Goal: Task Accomplishment & Management: Use online tool/utility

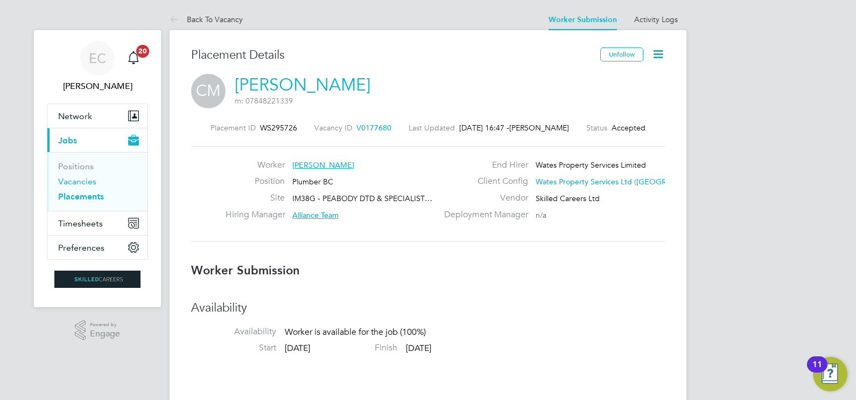
click at [79, 183] on link "Vacancies" at bounding box center [77, 181] width 38 height 10
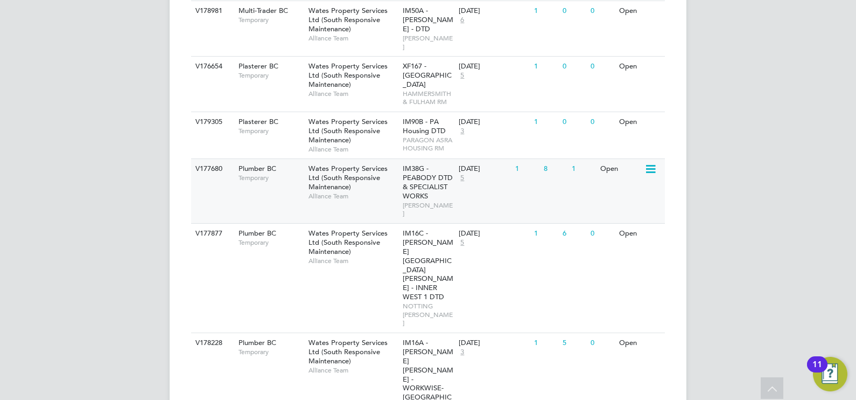
click at [266, 158] on div "V177680 Plumber BC Temporary Wates Property Services Ltd (South Responsive Main…" at bounding box center [428, 190] width 474 height 65
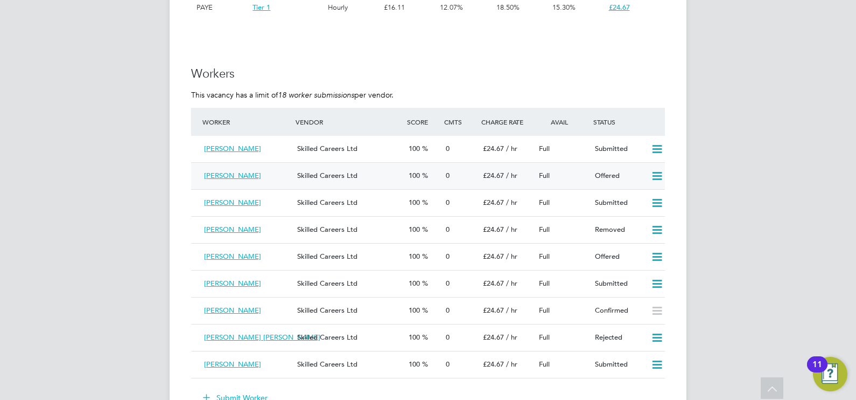
click at [657, 172] on icon at bounding box center [657, 176] width 13 height 9
click at [634, 197] on li "Confirm" at bounding box center [642, 199] width 41 height 15
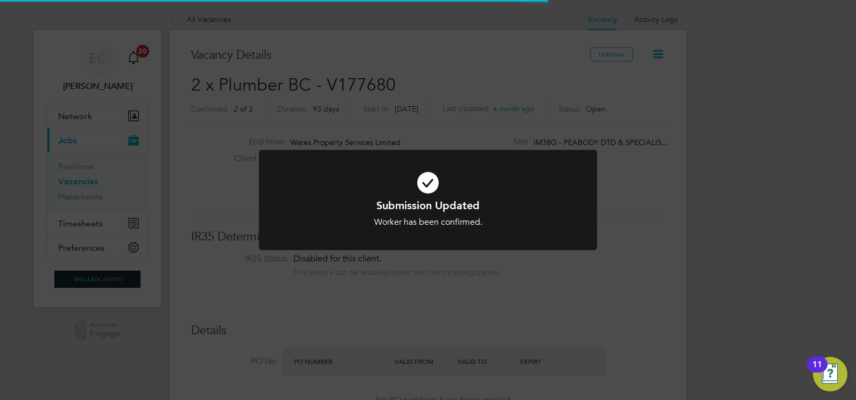
click at [658, 208] on div "Submission Updated Worker has been confirmed. Cancel Okay" at bounding box center [428, 200] width 856 height 400
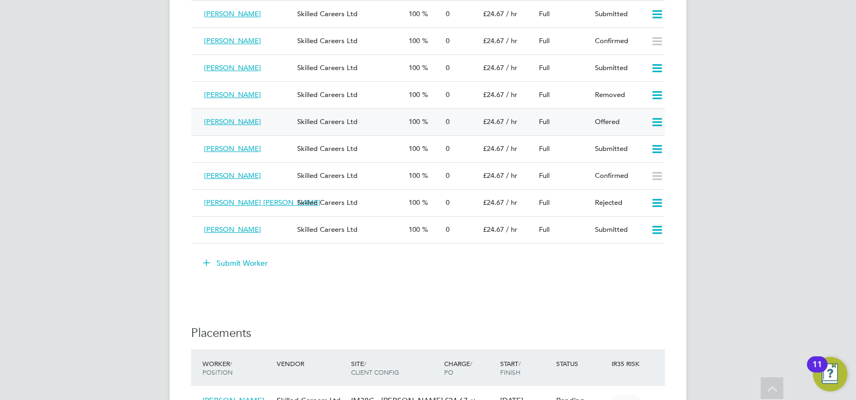
click at [661, 124] on icon at bounding box center [657, 122] width 13 height 9
click at [651, 145] on li "Confirm" at bounding box center [642, 145] width 41 height 15
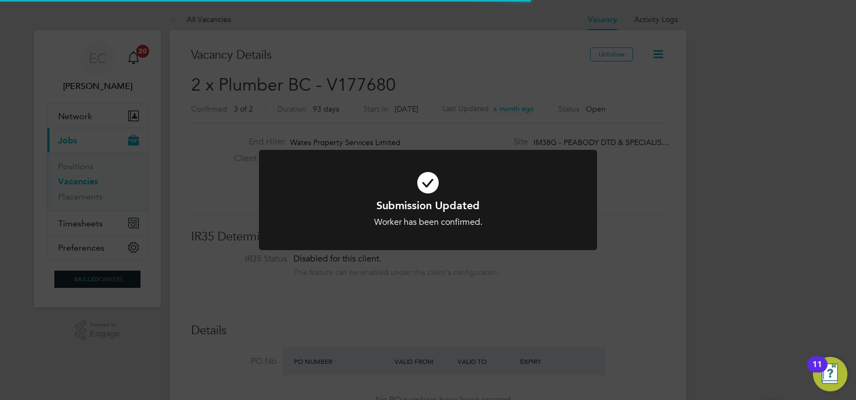
click at [714, 130] on div "Submission Updated Worker has been confirmed. Cancel Okay" at bounding box center [428, 200] width 856 height 400
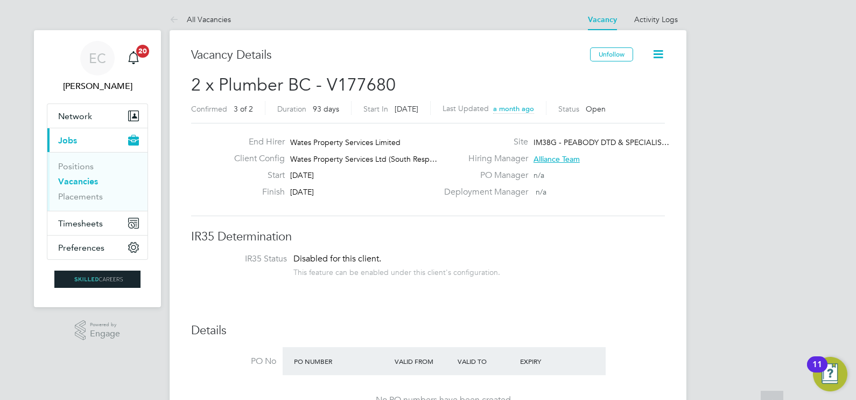
drag, startPoint x: 716, startPoint y: 194, endPoint x: 710, endPoint y: 116, distance: 77.8
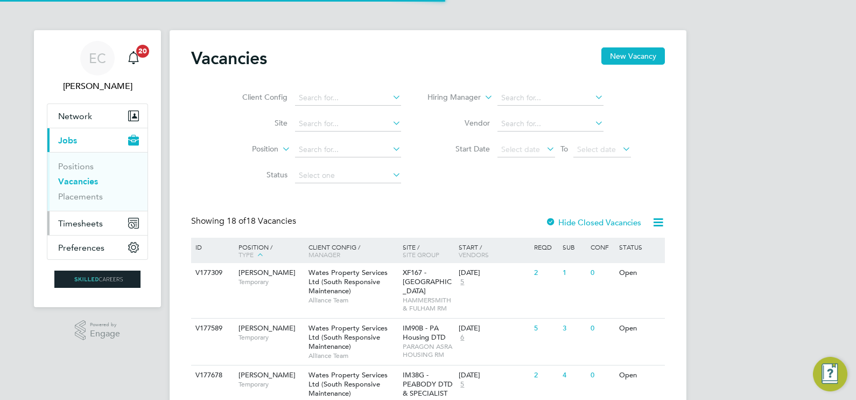
click at [85, 223] on span "Timesheets" at bounding box center [80, 223] width 45 height 10
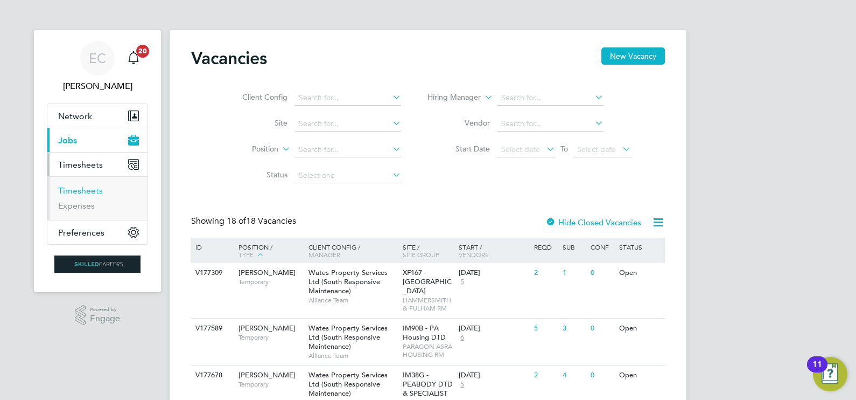
click at [88, 193] on link "Timesheets" at bounding box center [80, 190] width 45 height 10
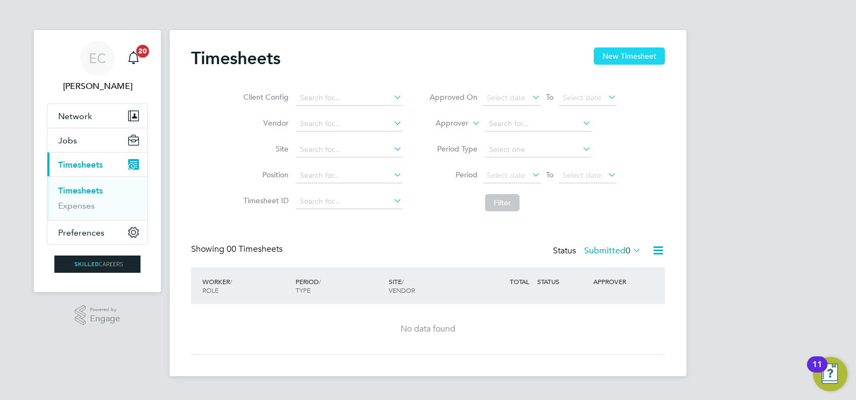
click at [606, 57] on button "New Timesheet" at bounding box center [629, 55] width 71 height 17
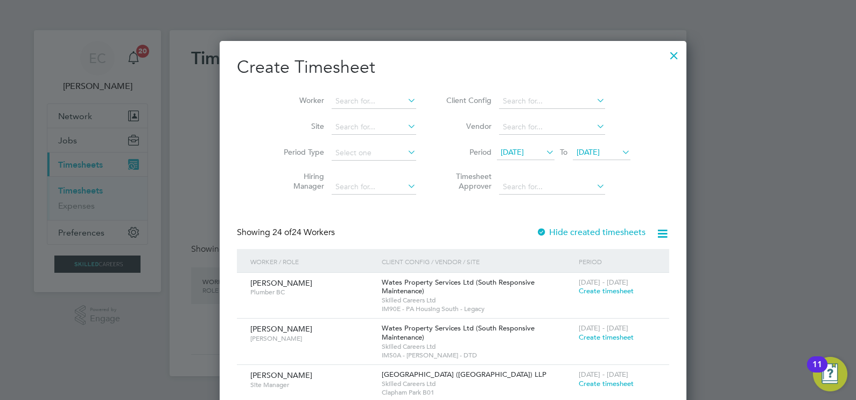
scroll to position [1683, 417]
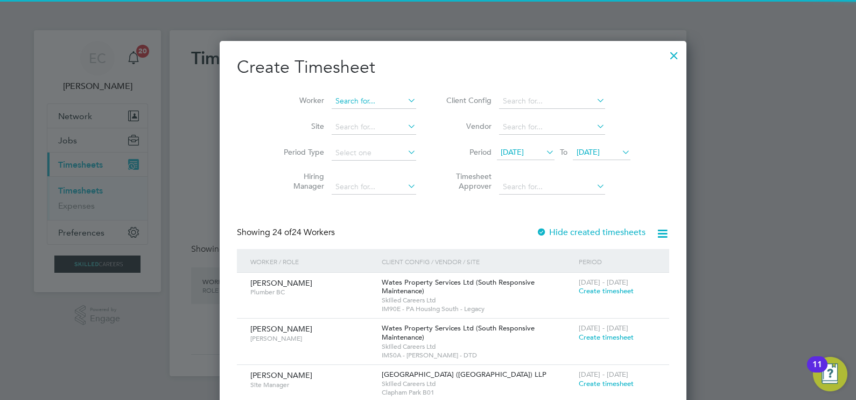
click at [332, 96] on input at bounding box center [374, 101] width 85 height 15
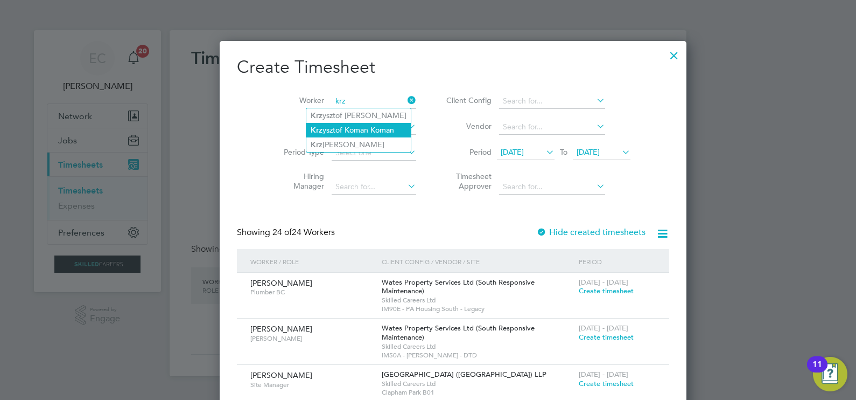
click at [334, 135] on li "Krz ysztof Koman Koman" at bounding box center [358, 130] width 104 height 15
type input "Krzysztof Koman Koman"
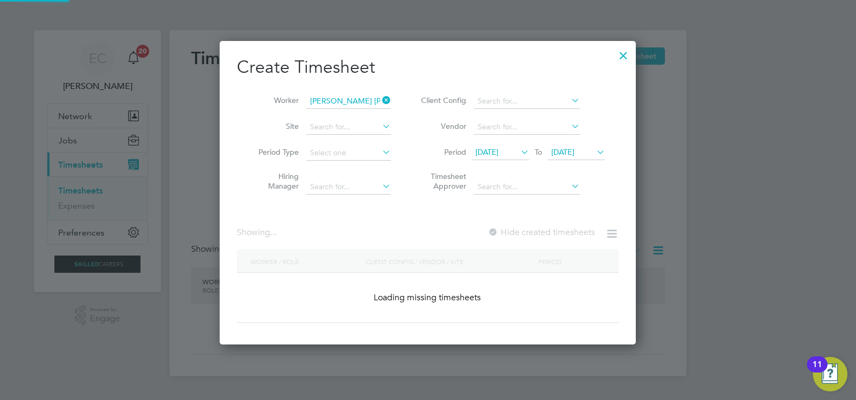
scroll to position [303, 417]
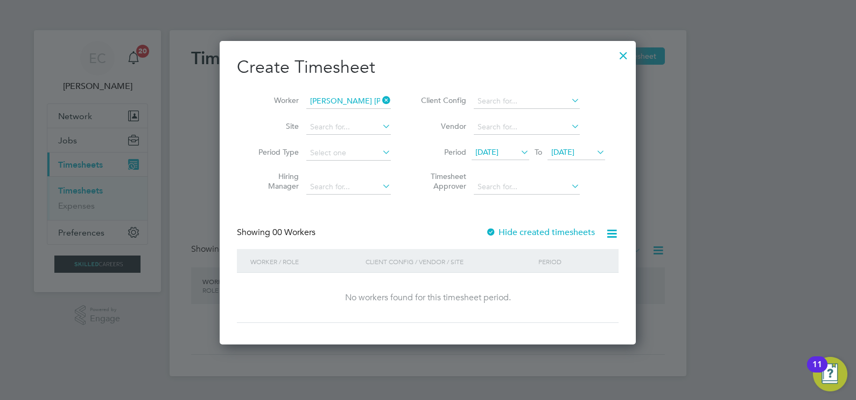
click at [380, 102] on icon at bounding box center [380, 100] width 0 height 15
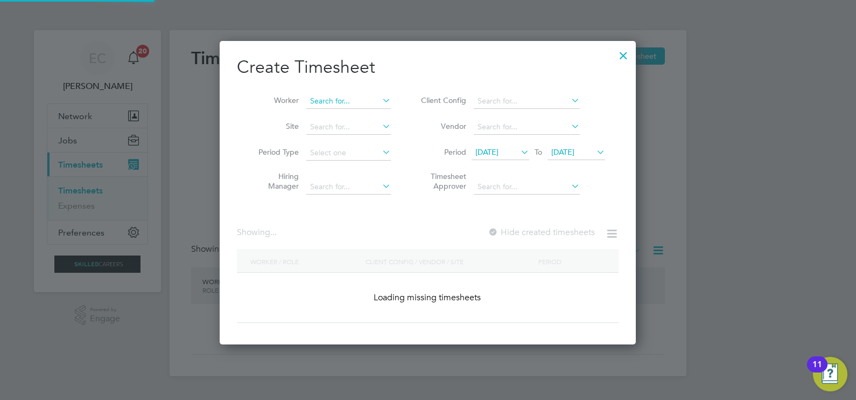
click at [353, 101] on input at bounding box center [348, 101] width 85 height 15
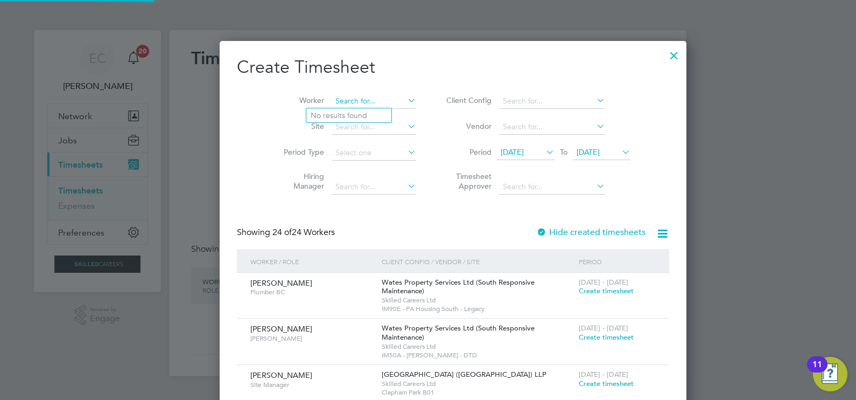
scroll to position [1683, 417]
click at [331, 141] on li "Krz ysztof Sakowwicz" at bounding box center [358, 144] width 104 height 15
type input "Krzysztof Sakowwicz"
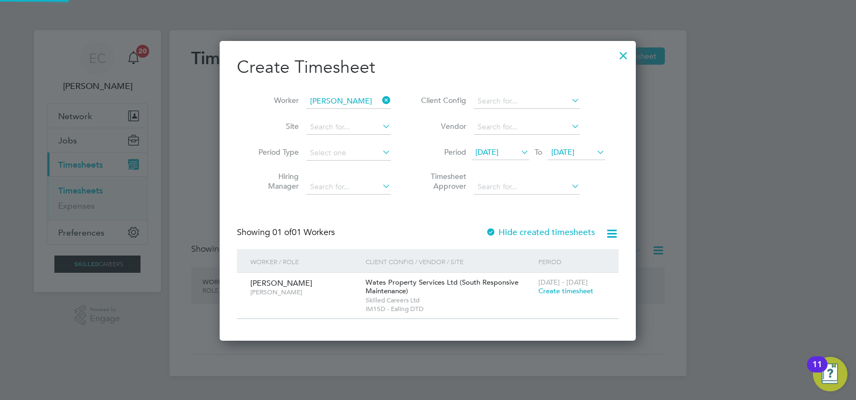
scroll to position [299, 417]
click at [540, 227] on label "Hide created timesheets" at bounding box center [540, 232] width 109 height 11
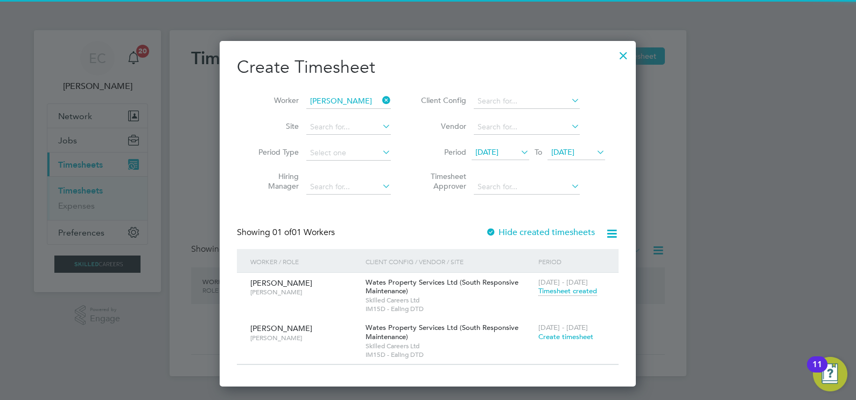
scroll to position [5, 5]
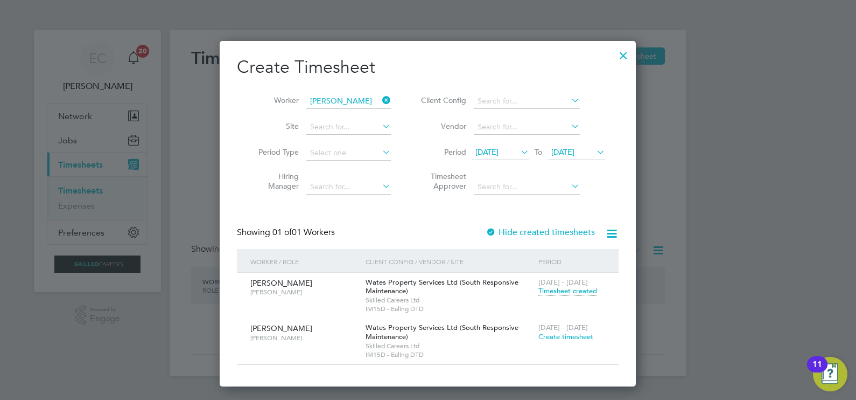
click at [627, 58] on div at bounding box center [623, 52] width 19 height 19
